Goal: Navigation & Orientation: Find specific page/section

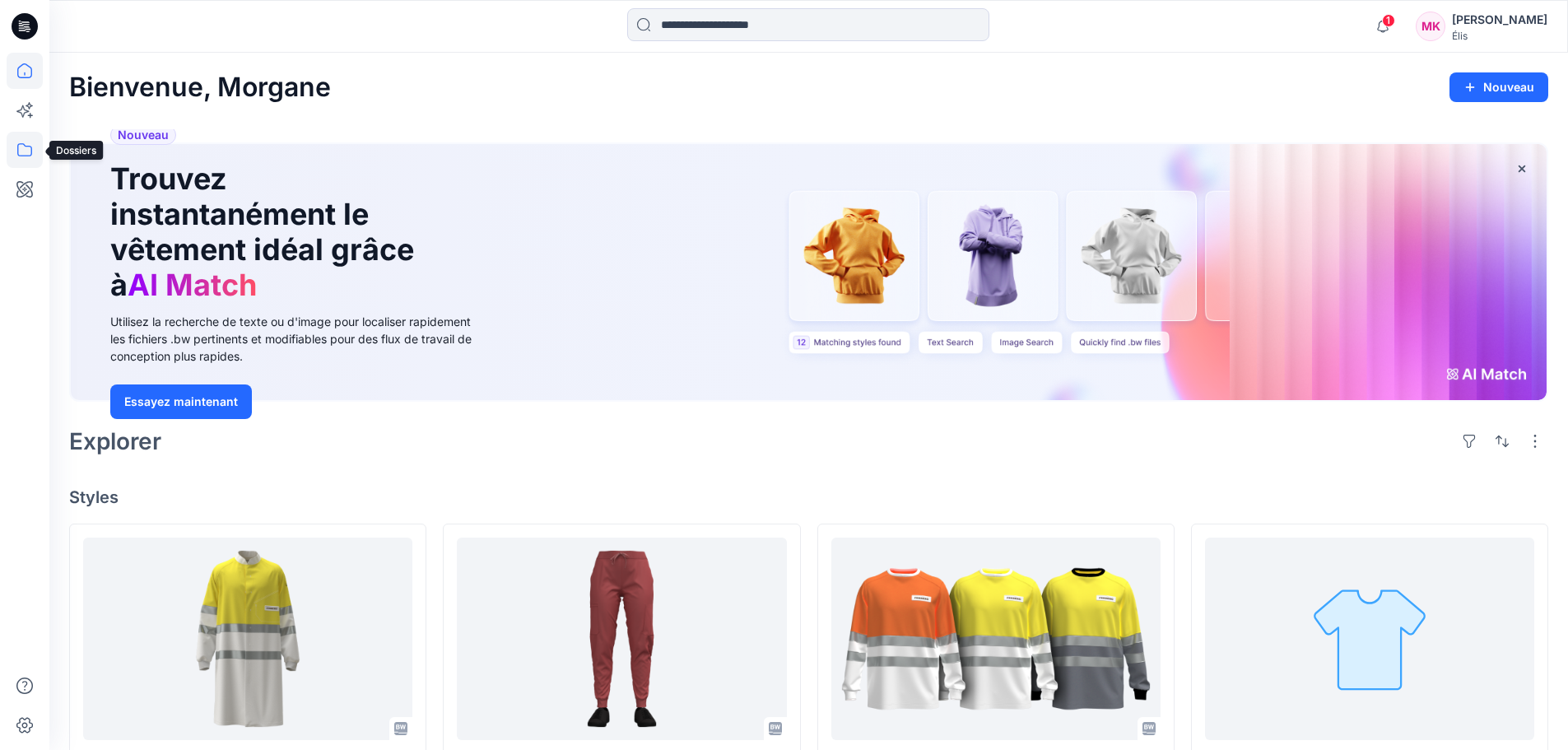
click at [26, 149] on icon at bounding box center [24, 149] width 36 height 36
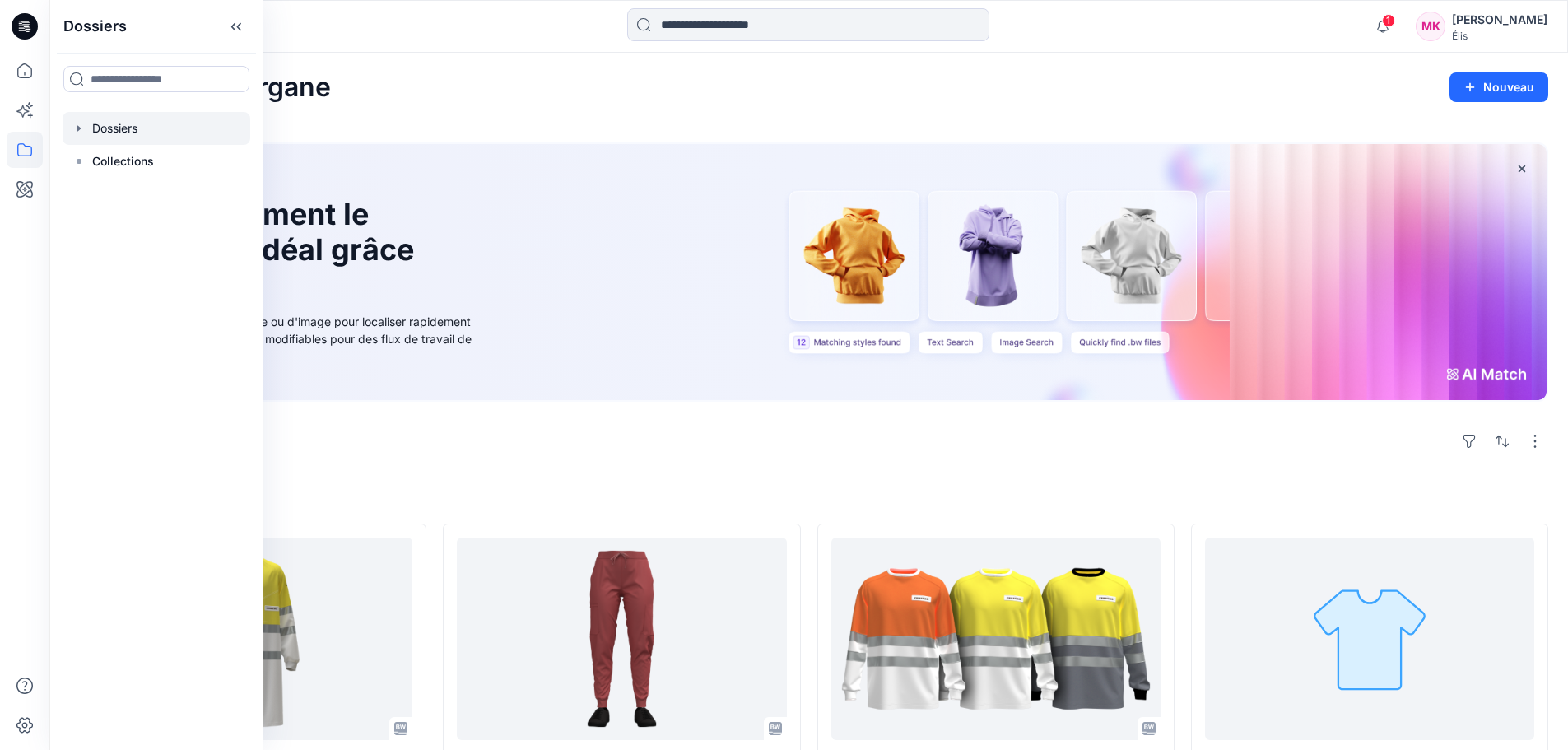
click at [82, 125] on icon "button" at bounding box center [78, 128] width 13 height 13
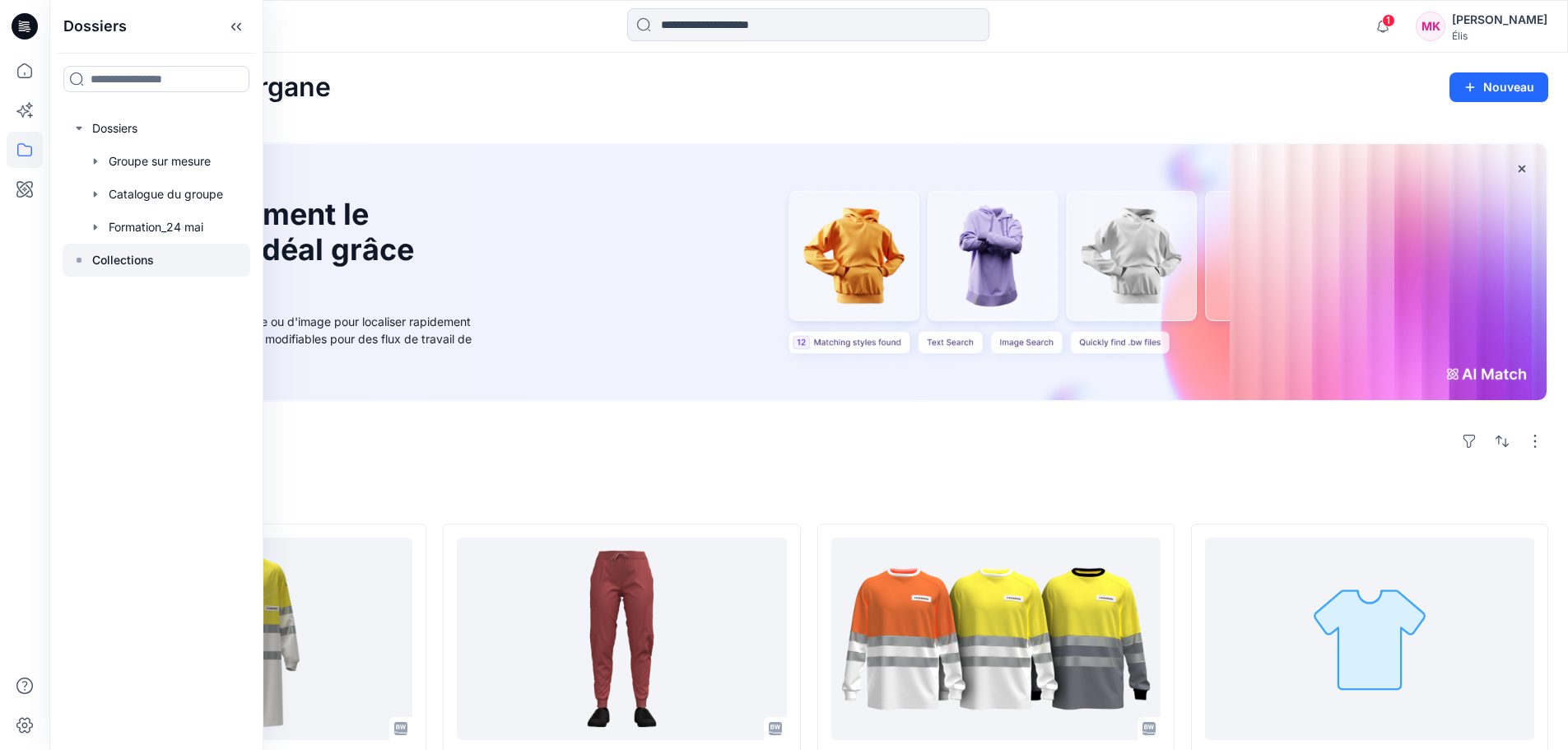
click at [85, 255] on icon at bounding box center [78, 260] width 13 height 13
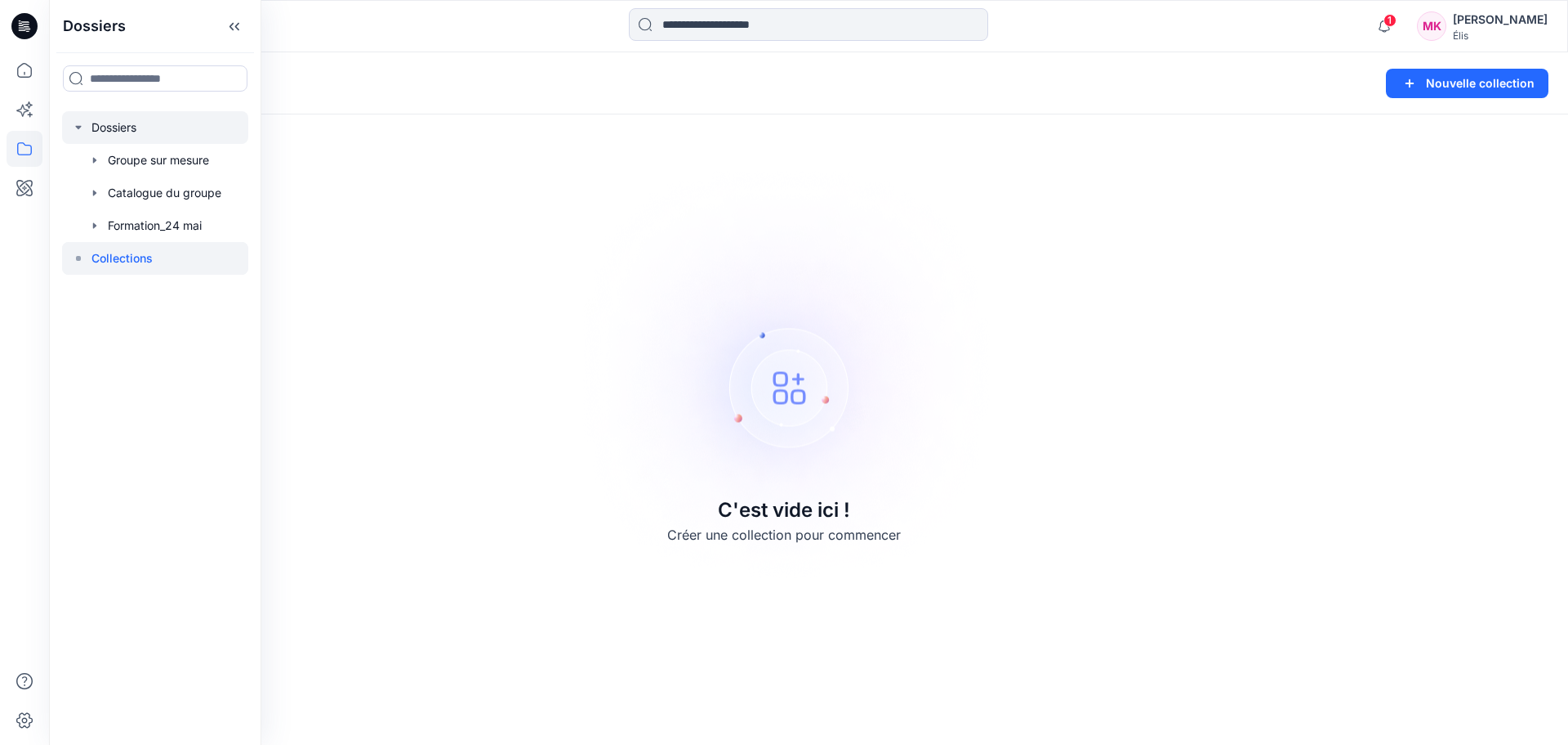
click at [128, 130] on div at bounding box center [155, 127] width 186 height 33
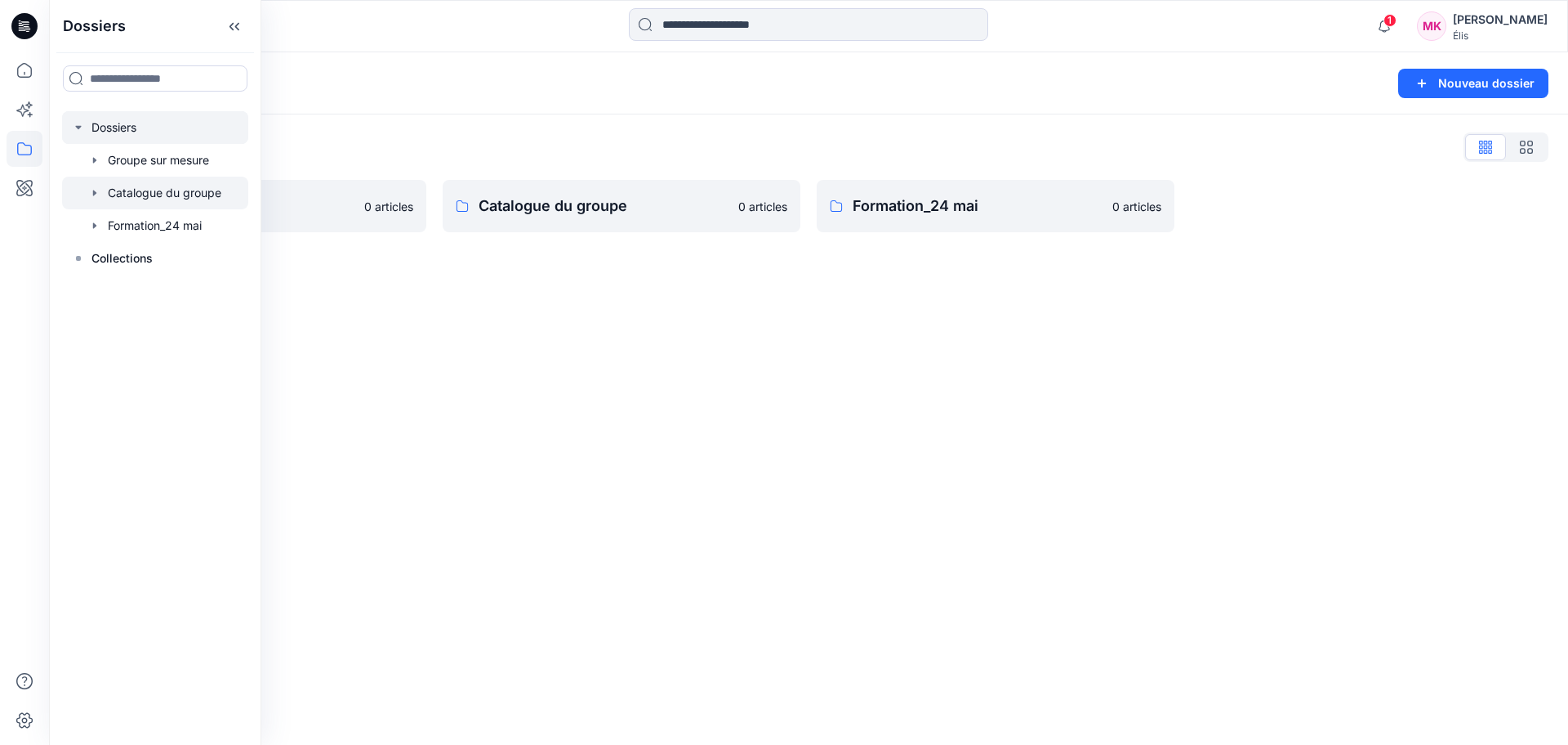
click at [156, 195] on div at bounding box center [155, 193] width 186 height 33
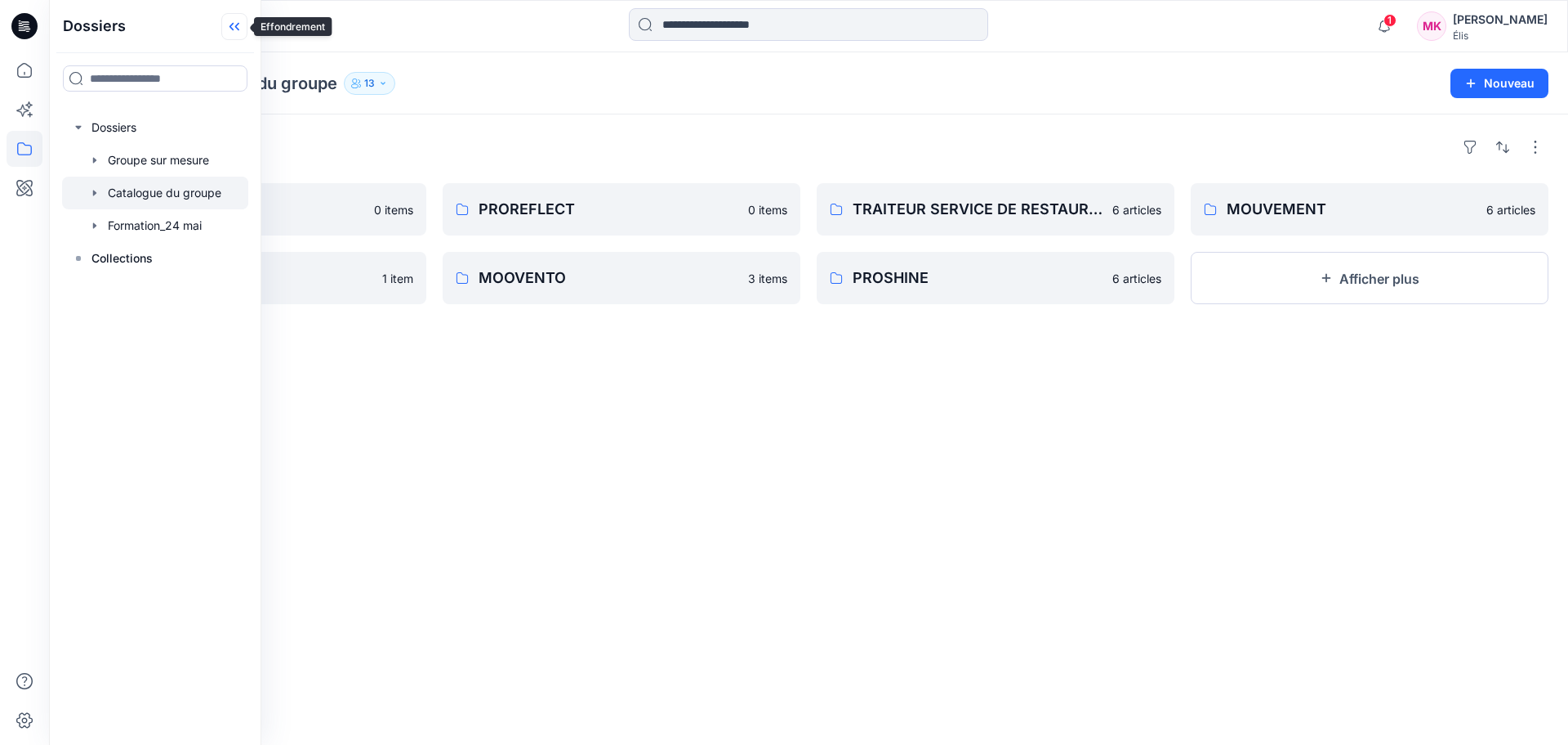
click at [234, 22] on icon at bounding box center [234, 26] width 27 height 27
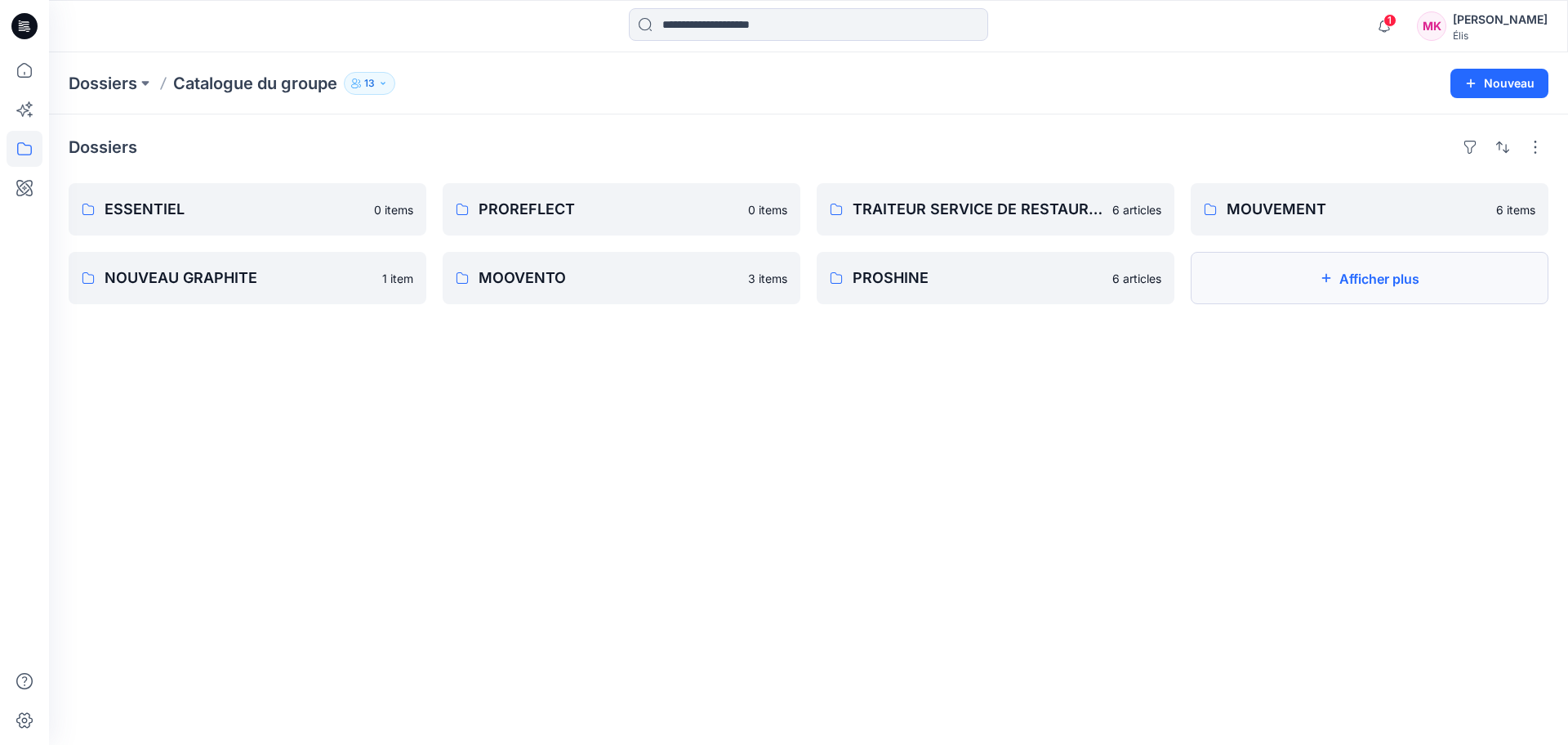
click at [1317, 276] on button "Afficher plus" at bounding box center [1369, 278] width 358 height 52
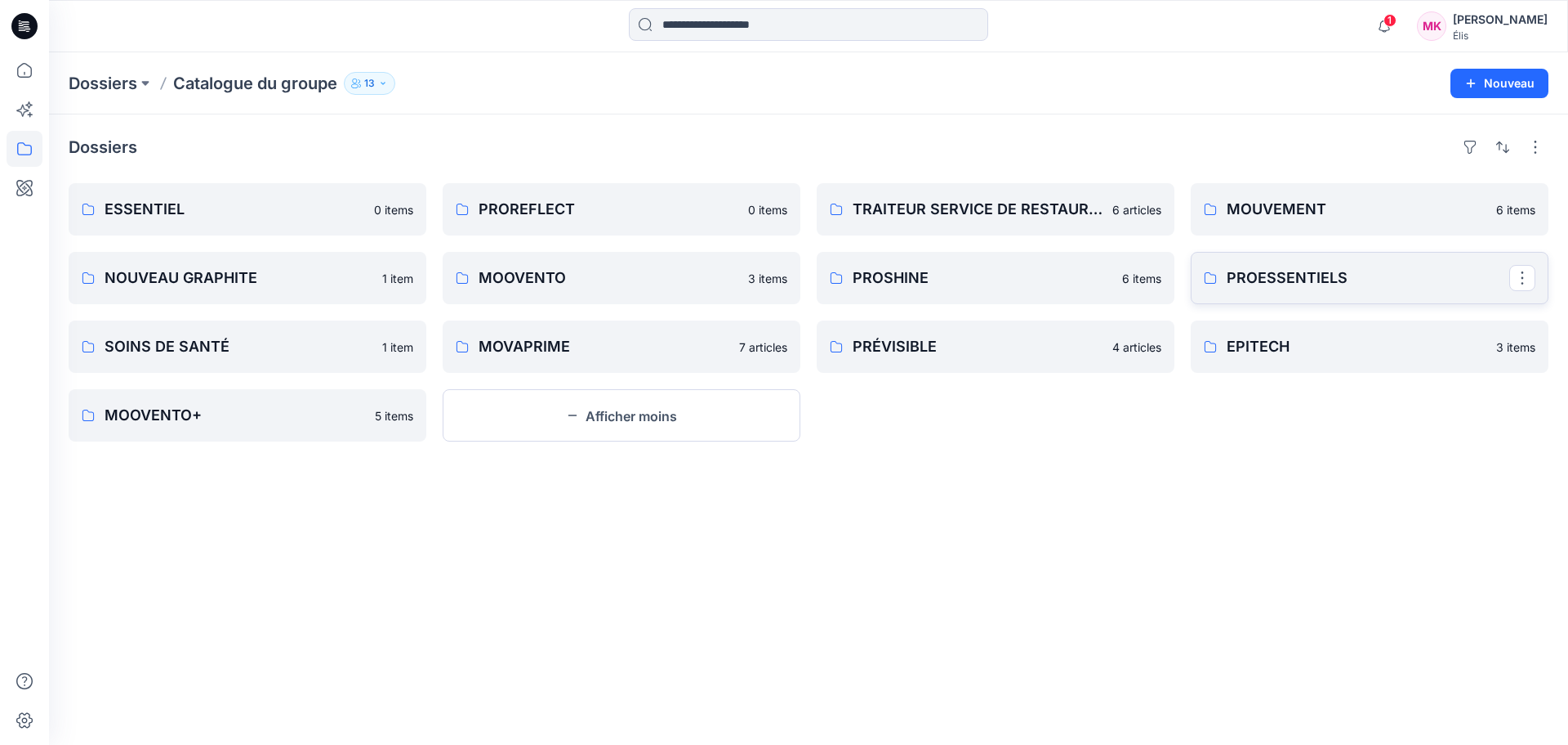
click at [1308, 268] on font "PROESSENTIELS" at bounding box center [1288, 277] width 121 height 17
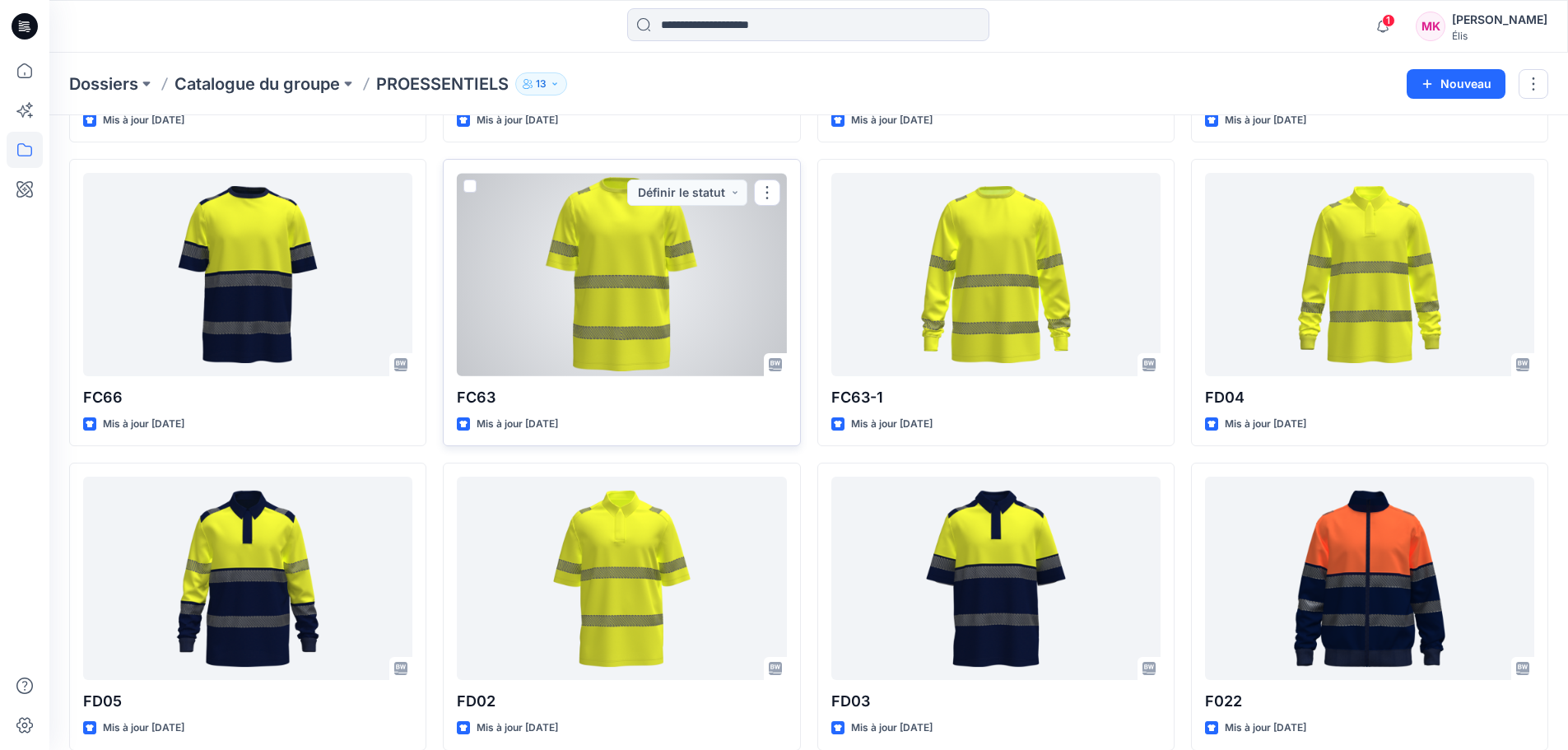
scroll to position [409, 0]
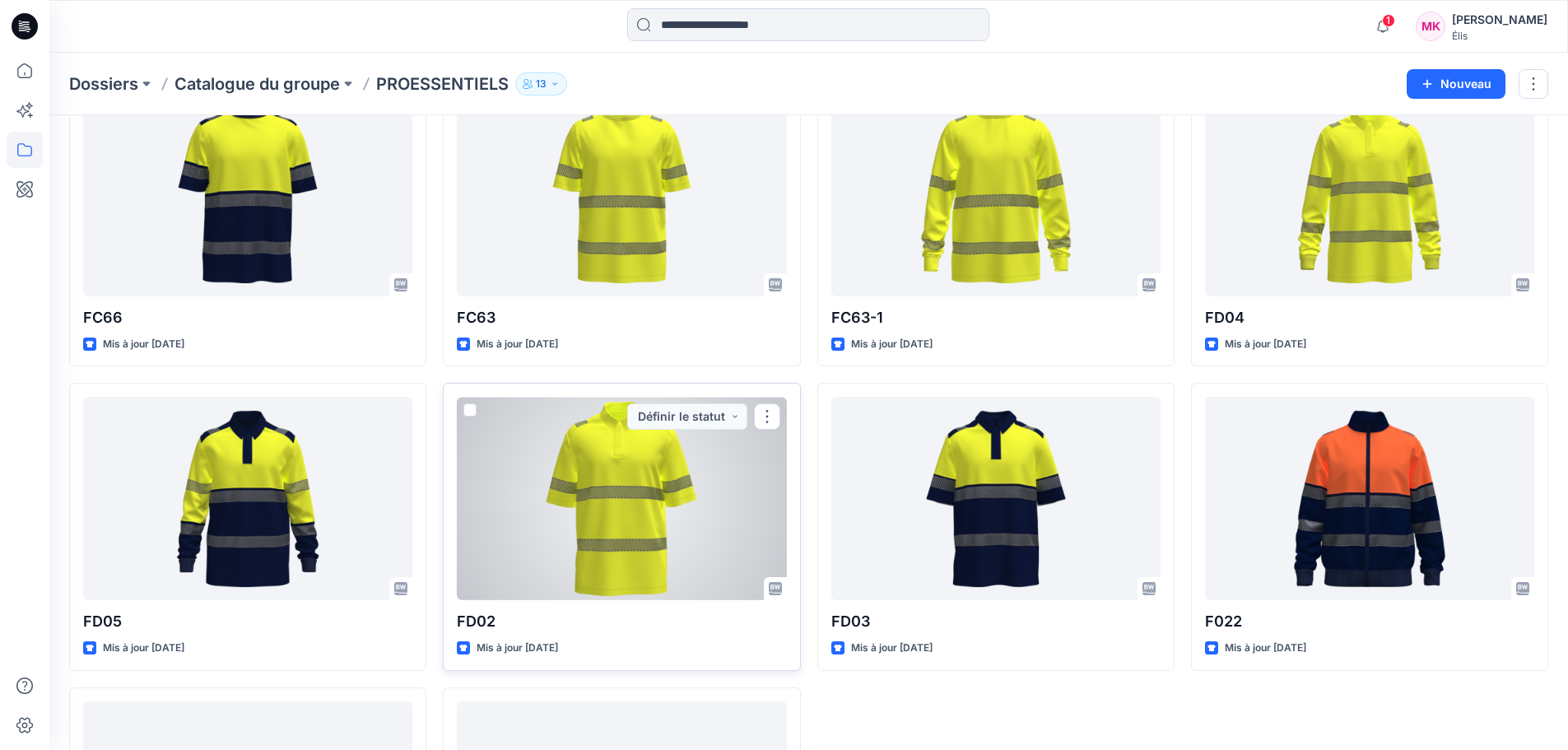
click at [622, 446] on div at bounding box center [621, 498] width 329 height 203
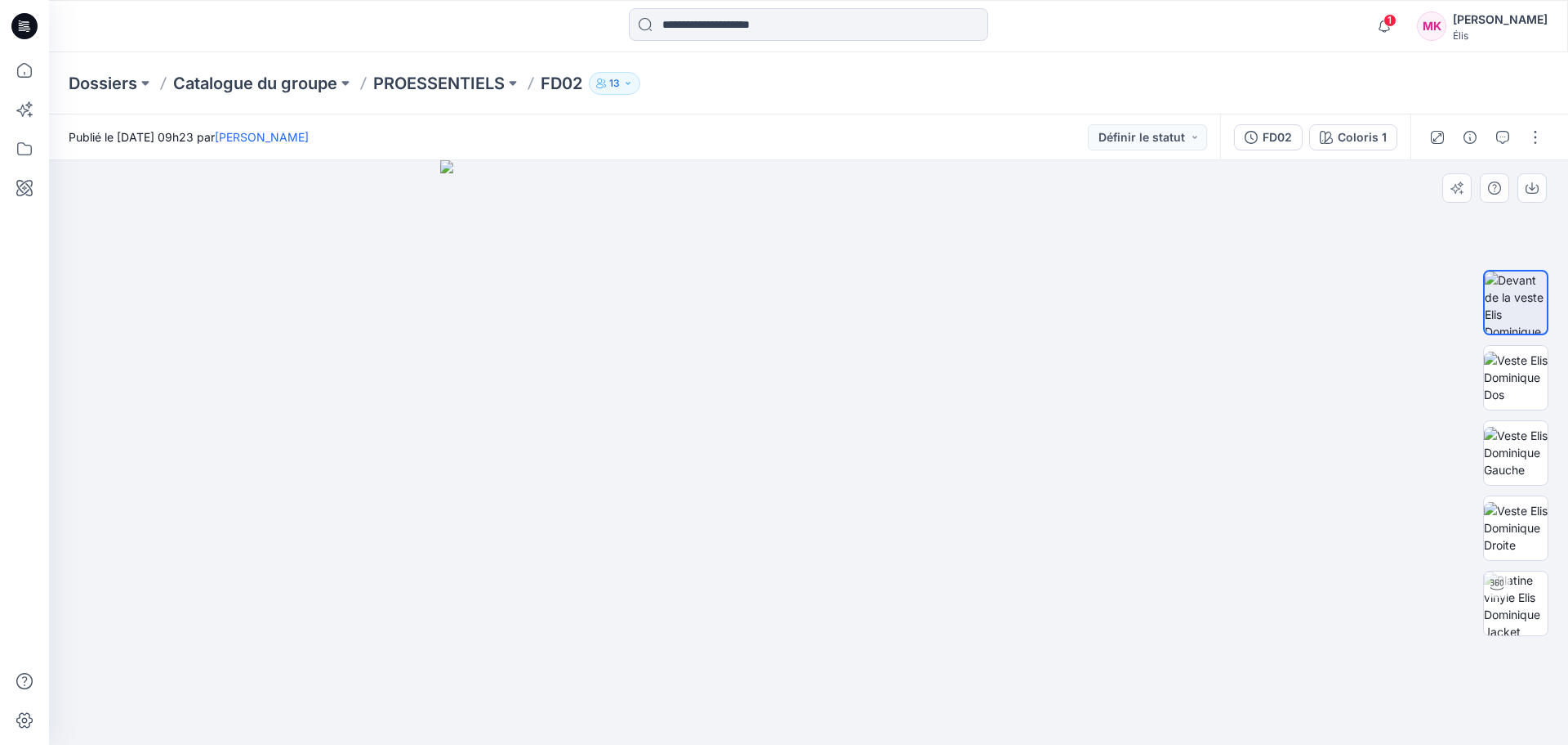
drag, startPoint x: 828, startPoint y: 253, endPoint x: 822, endPoint y: 353, distance: 100.2
click at [771, 353] on img at bounding box center [809, 453] width 737 height 585
click at [441, 76] on font "PROESSENTIELS" at bounding box center [440, 82] width 132 height 19
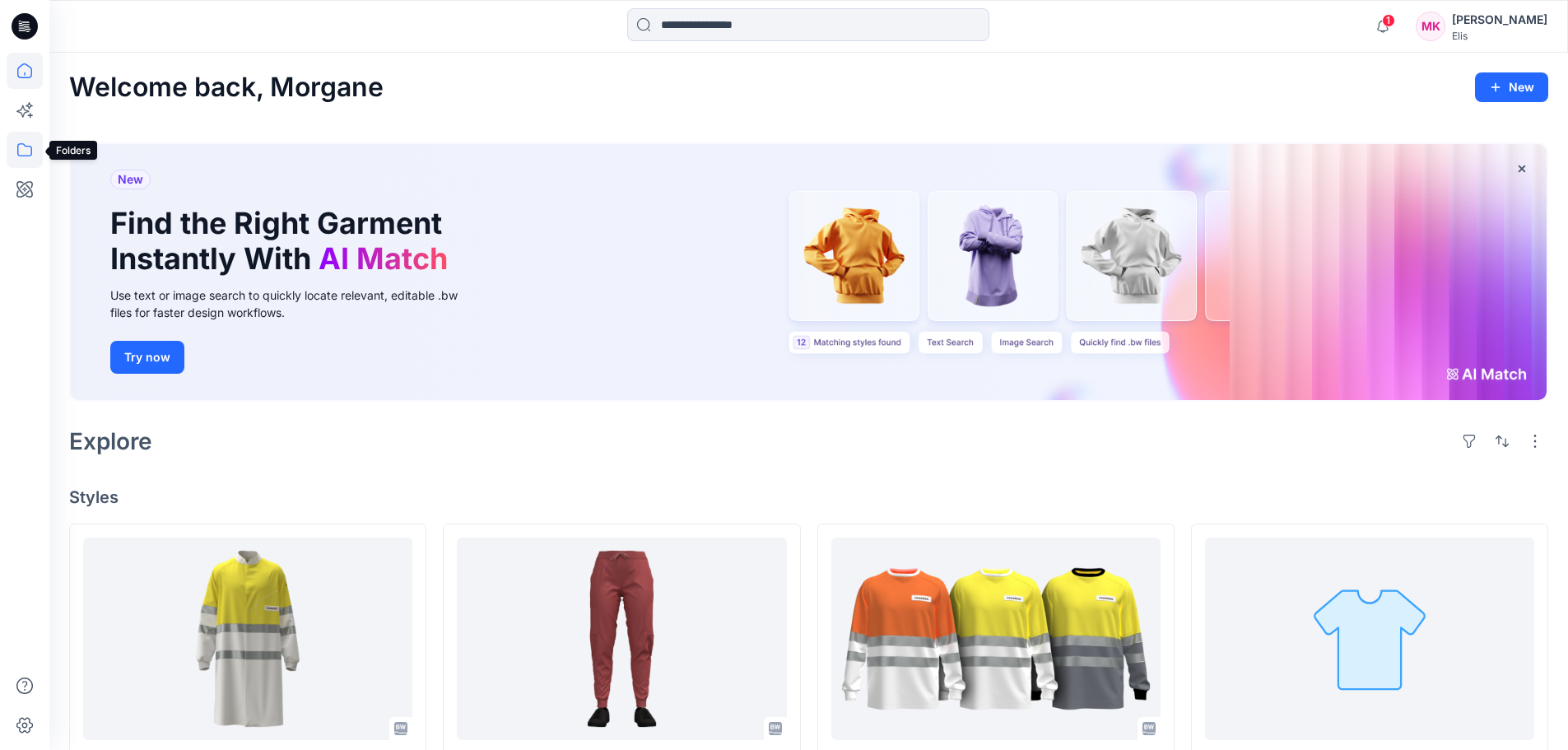
click at [19, 158] on icon at bounding box center [24, 149] width 36 height 36
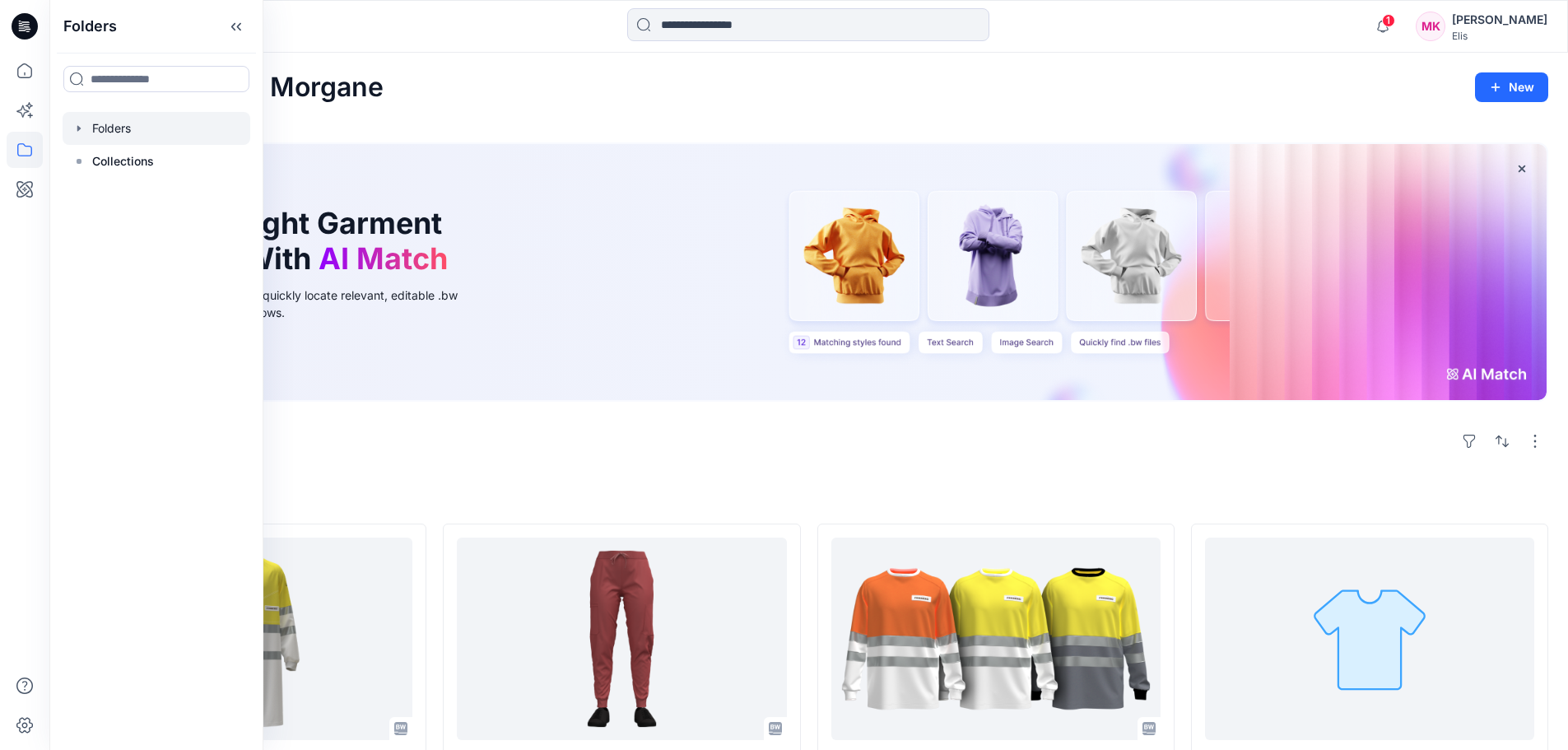
click at [138, 125] on div at bounding box center [156, 128] width 187 height 33
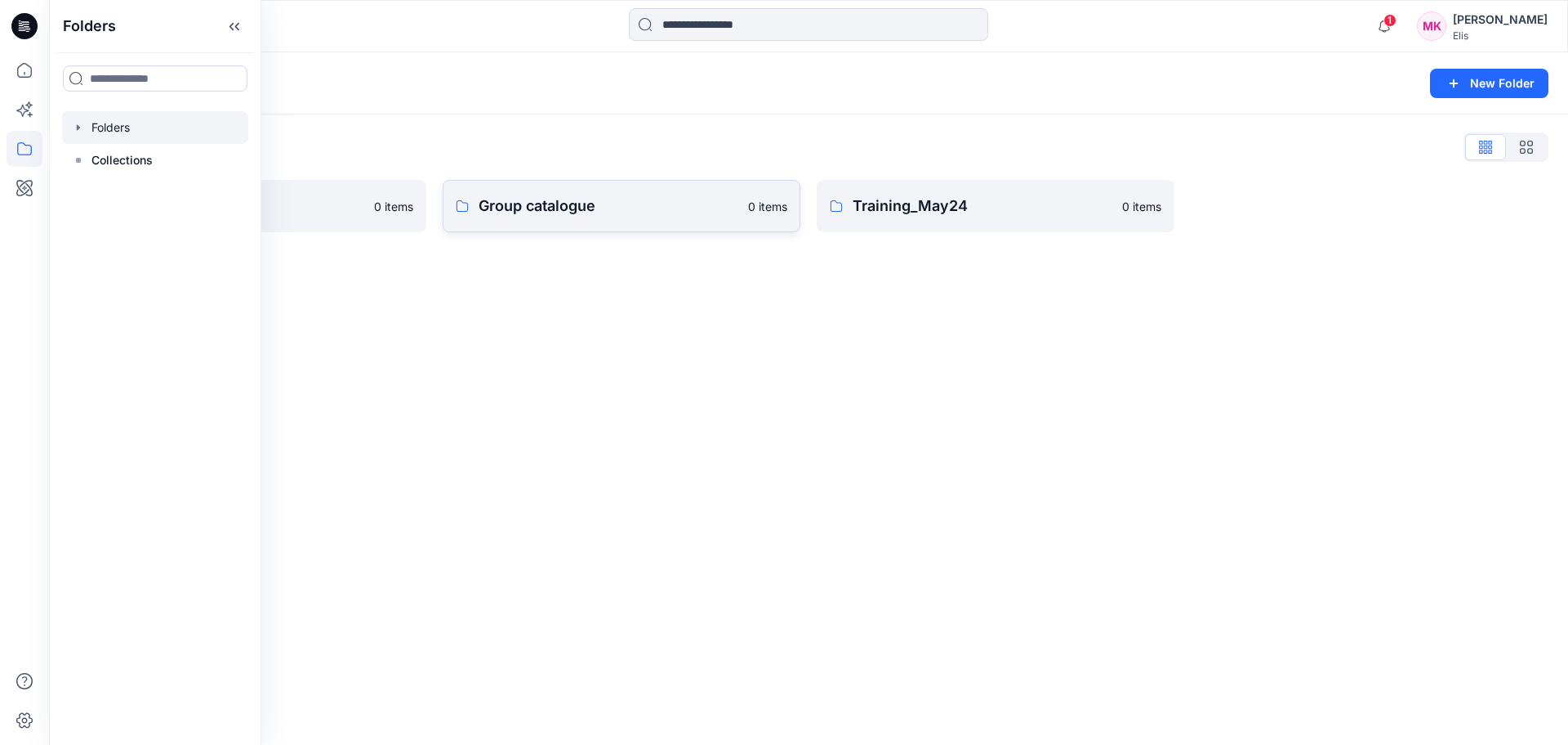
click at [631, 200] on p "Group catalogue" at bounding box center [609, 205] width 260 height 23
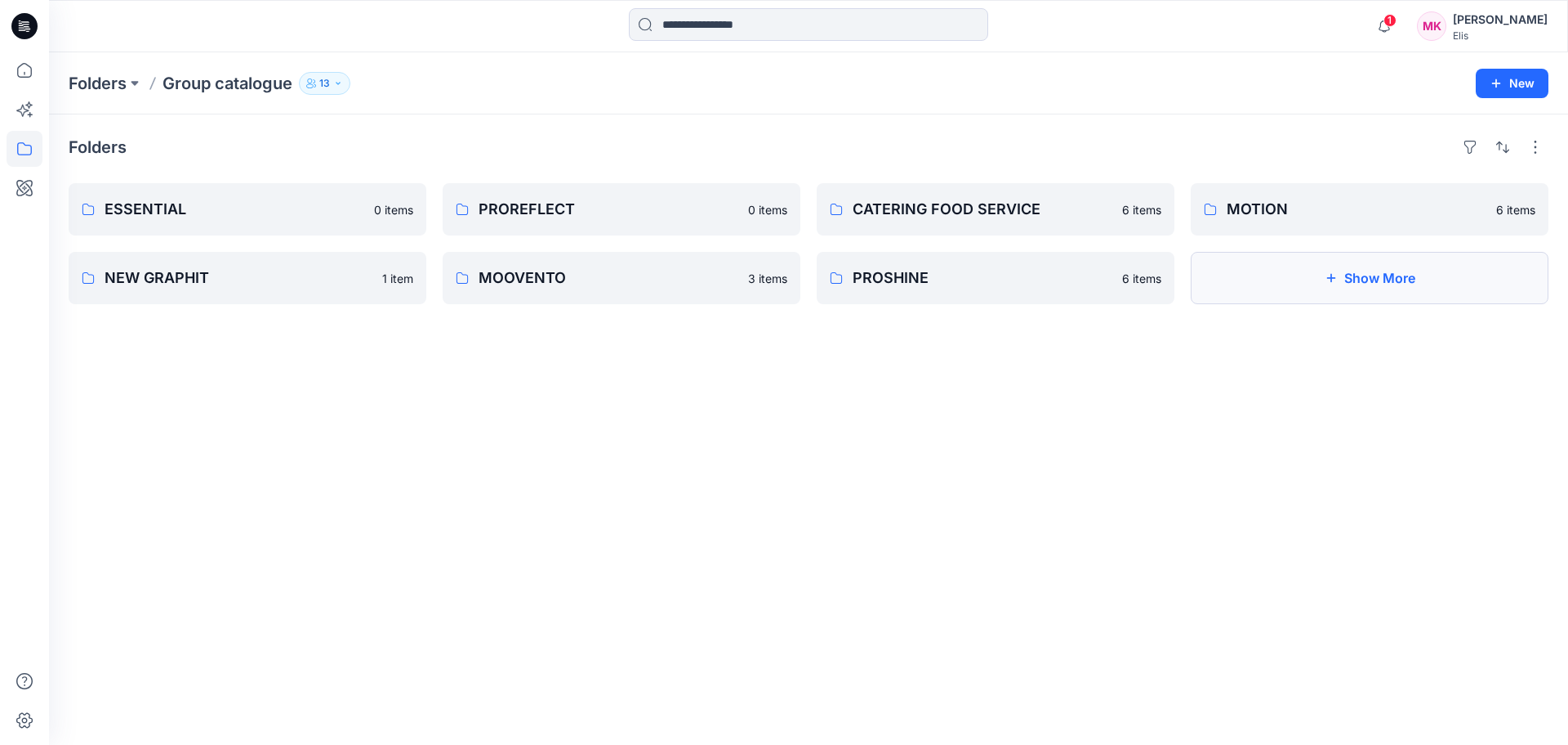
click at [1399, 283] on button "Show More" at bounding box center [1369, 278] width 358 height 52
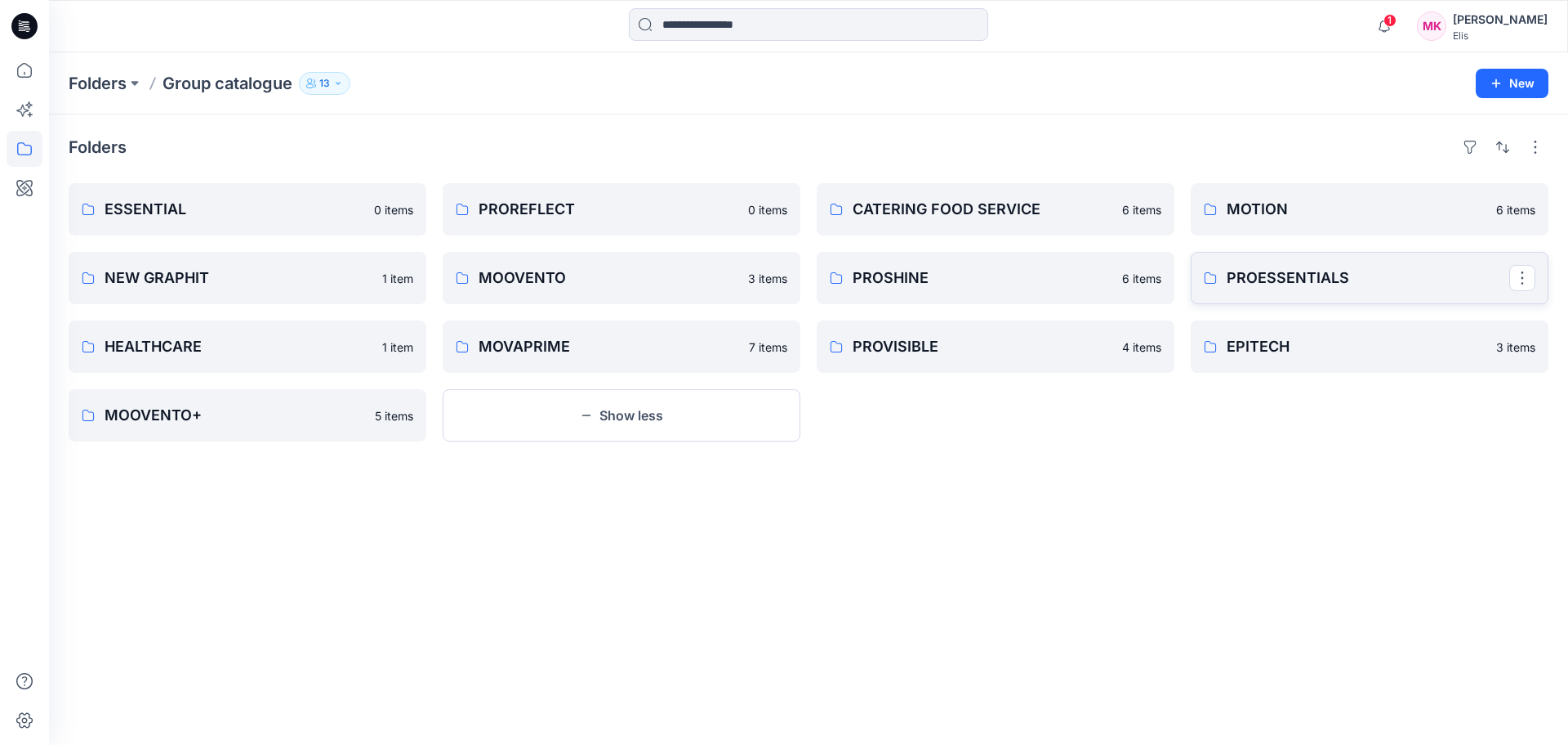
click at [1336, 265] on link "PROESSENTIALS" at bounding box center [1369, 278] width 358 height 52
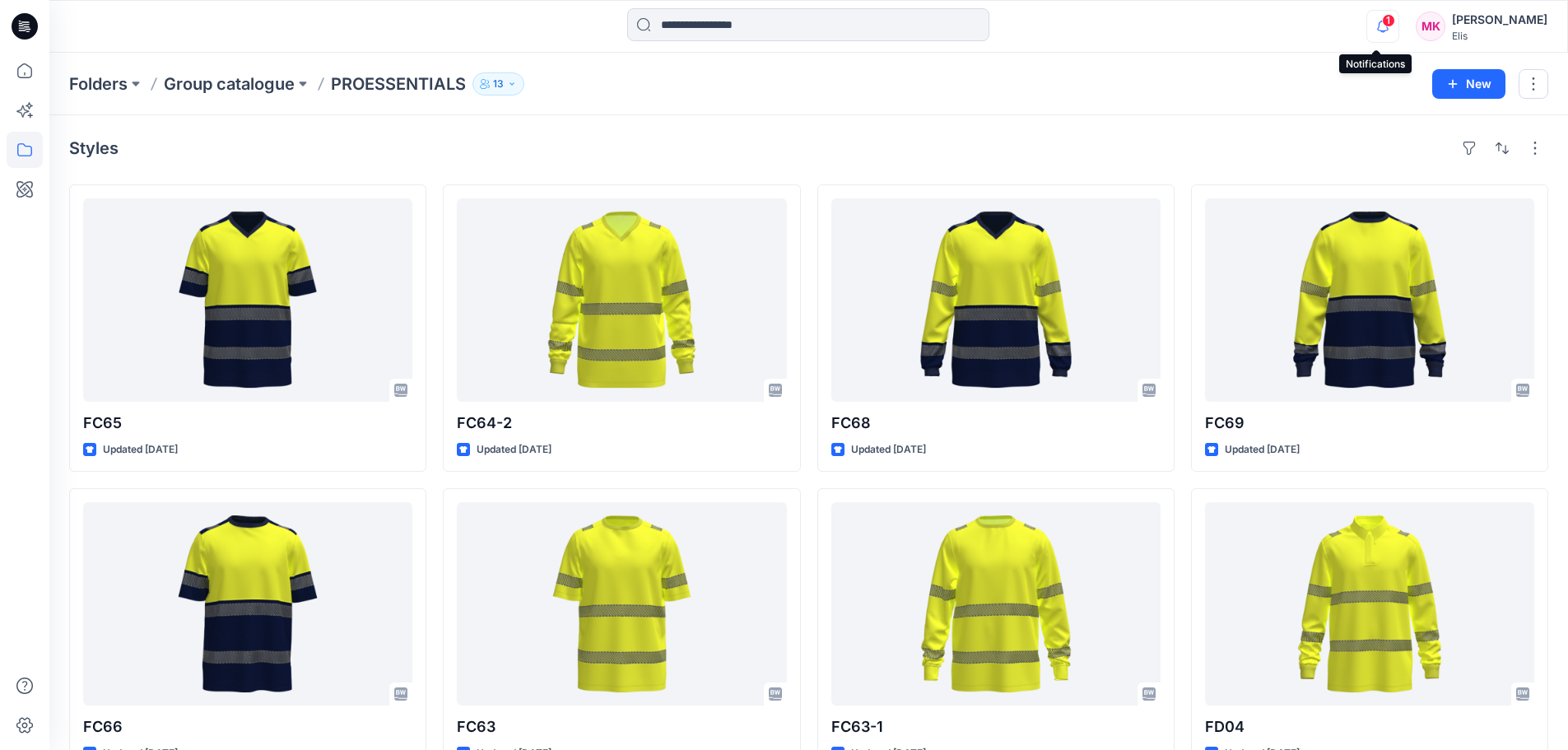
click at [1373, 18] on icon "button" at bounding box center [1382, 27] width 31 height 33
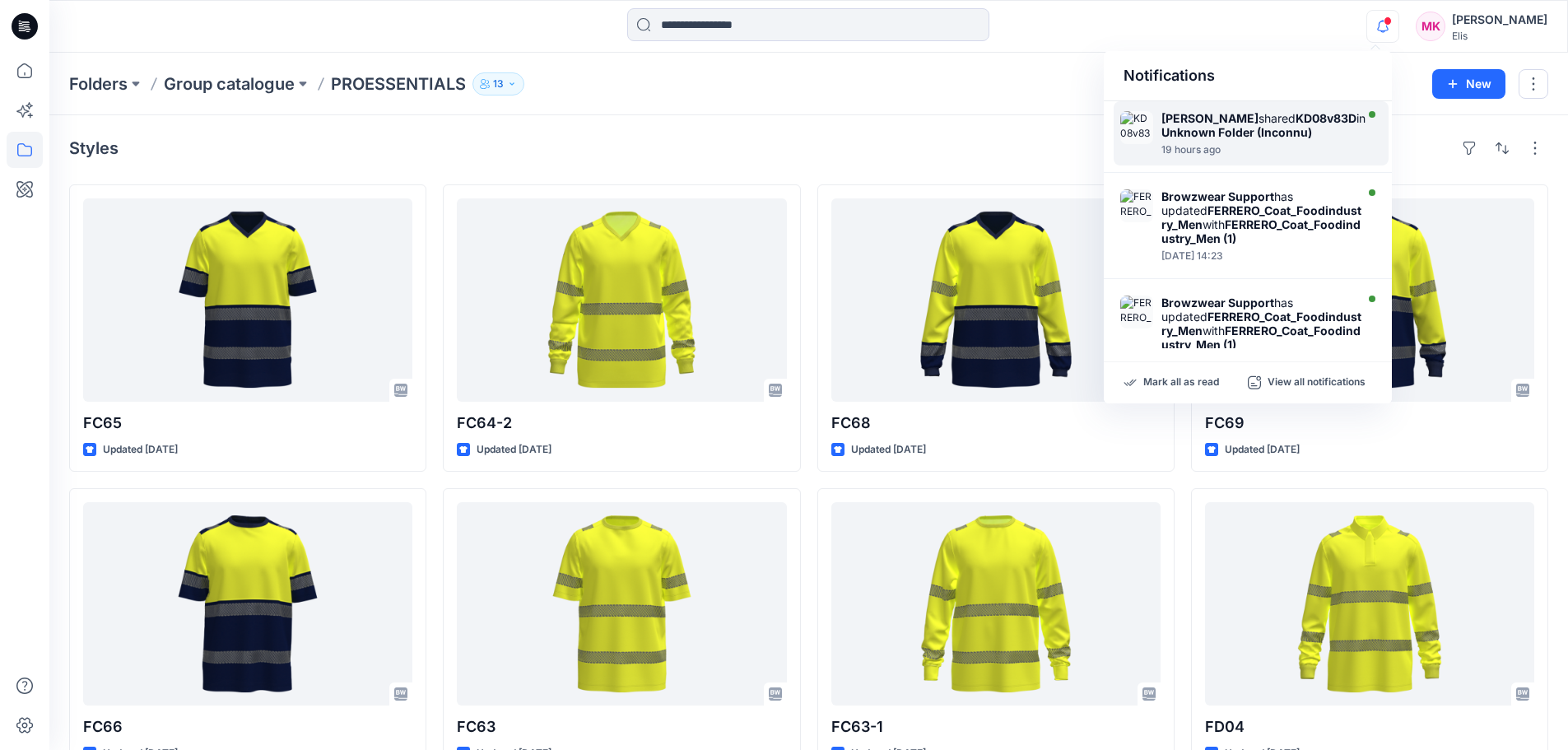
click at [1184, 116] on strong "[PERSON_NAME]" at bounding box center [1209, 117] width 97 height 14
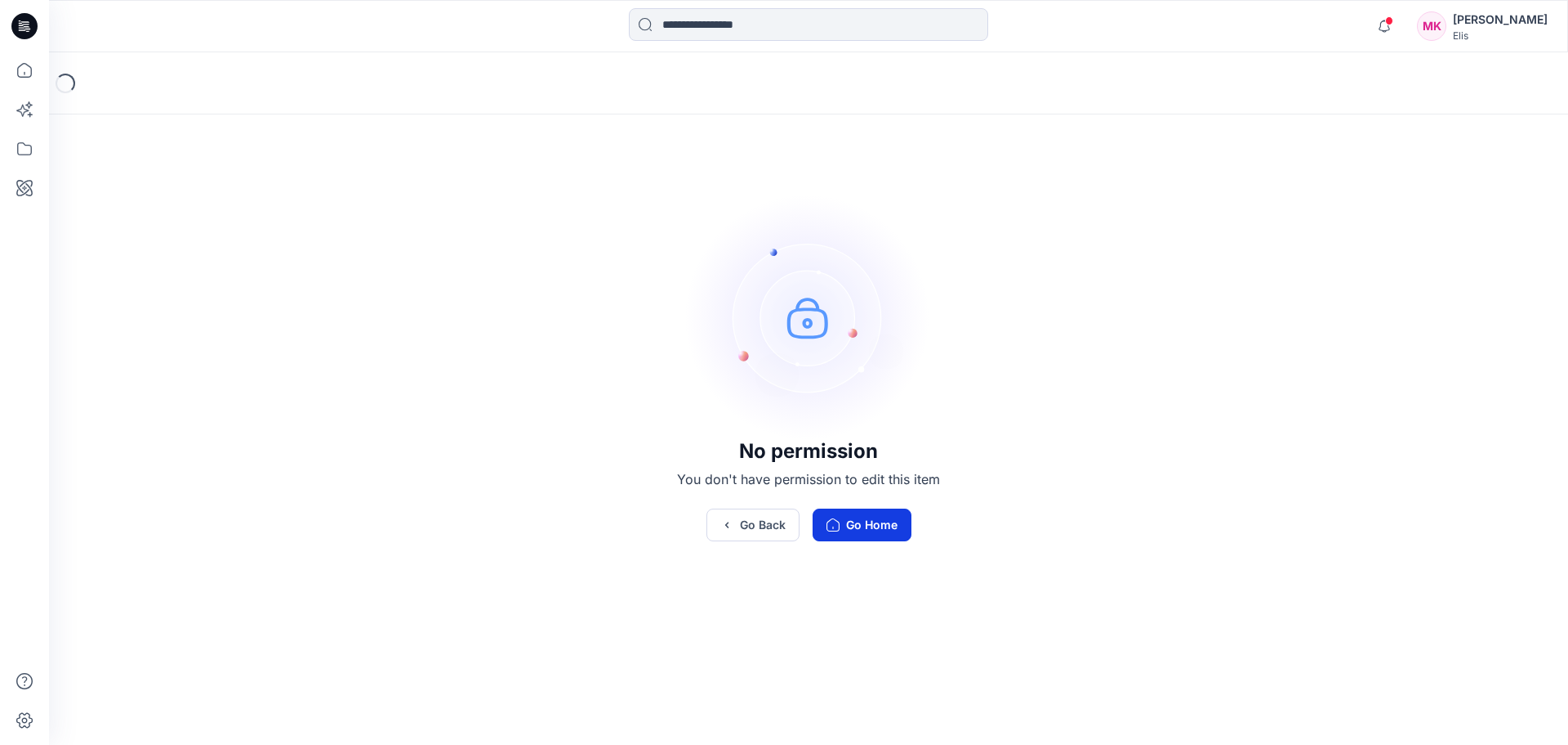
click at [871, 525] on button "Go Home" at bounding box center [862, 525] width 99 height 33
